Goal: Task Accomplishment & Management: Use online tool/utility

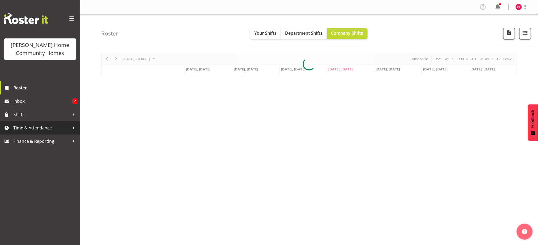
drag, startPoint x: 0, startPoint y: 0, endPoint x: 56, endPoint y: 127, distance: 138.9
click at [56, 127] on span "Time & Attendance" at bounding box center [41, 128] width 56 height 8
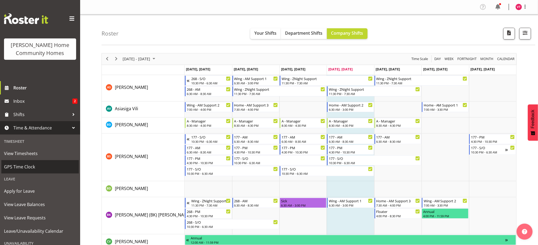
click at [41, 168] on span "GPS Time Clock" at bounding box center [40, 167] width 72 height 8
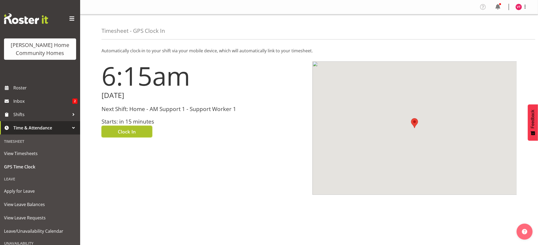
click at [133, 133] on span "Clock In" at bounding box center [127, 131] width 18 height 7
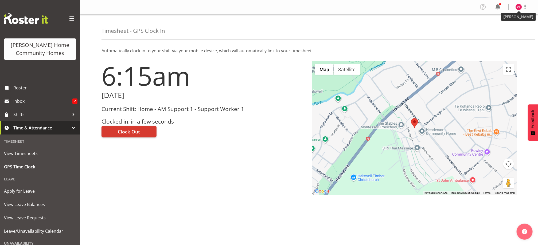
click at [518, 8] on img at bounding box center [519, 7] width 6 height 6
click at [501, 29] on link "Log Out" at bounding box center [502, 28] width 51 height 10
